Goal: Task Accomplishment & Management: Manage account settings

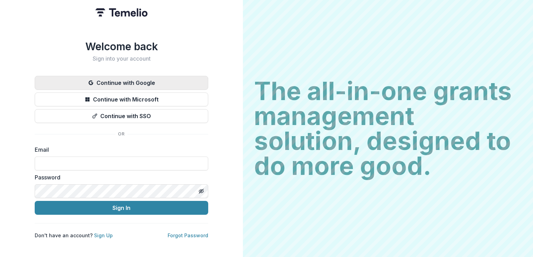
click at [162, 76] on button "Continue with Google" at bounding box center [121, 83] width 173 height 14
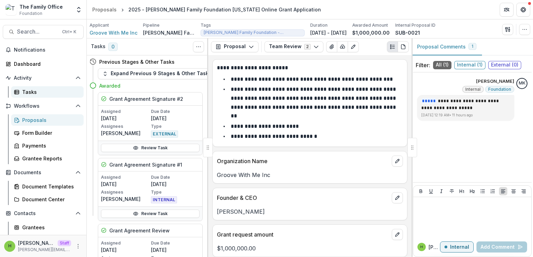
click at [27, 87] on link "Tasks" at bounding box center [47, 91] width 72 height 11
